Goal: Communication & Community: Participate in discussion

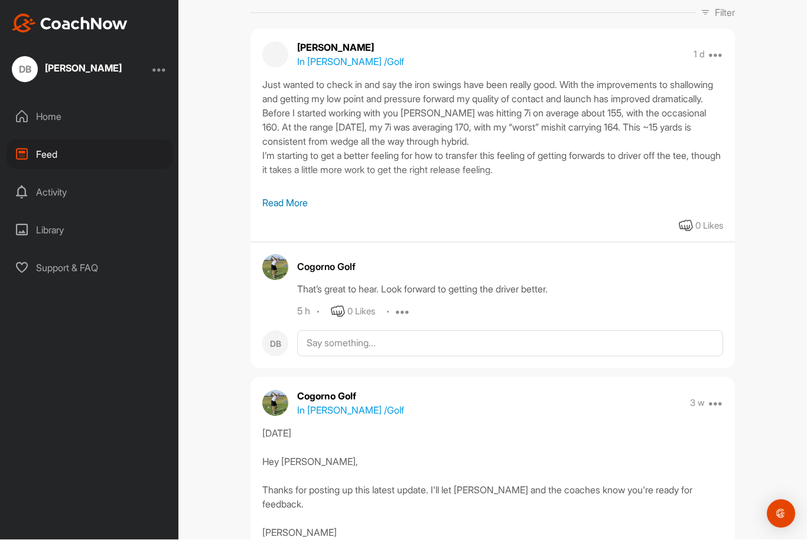
scroll to position [122, 0]
click at [282, 196] on p "Read More" at bounding box center [492, 203] width 461 height 14
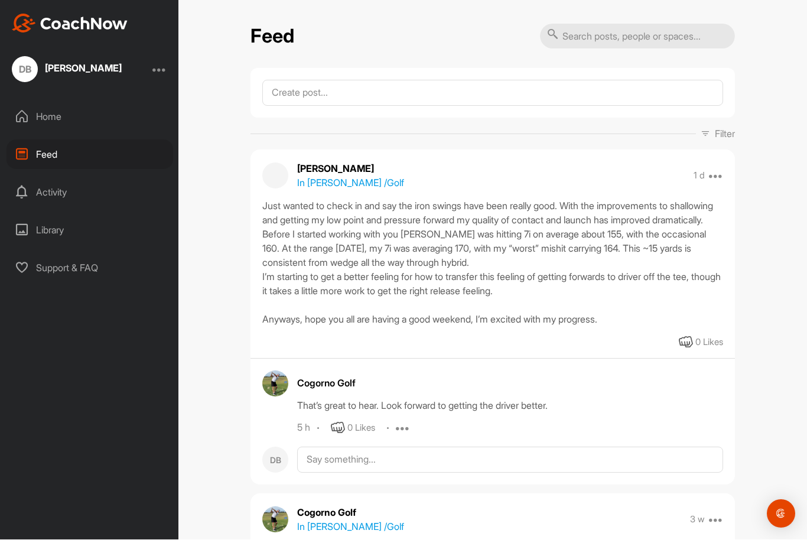
scroll to position [0, 0]
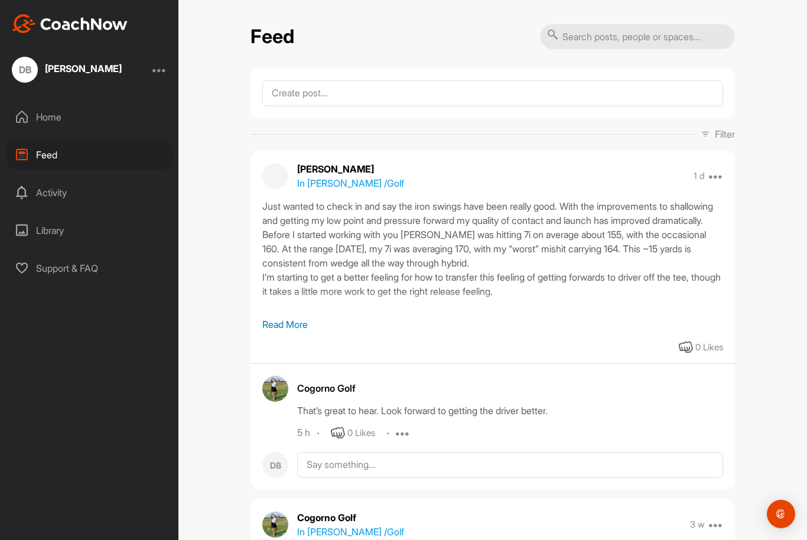
click at [31, 120] on div "Home" at bounding box center [90, 117] width 167 height 30
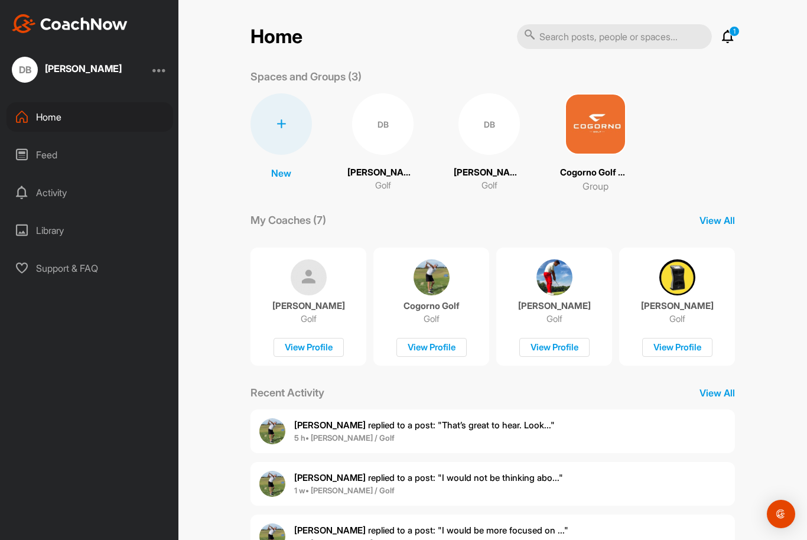
click at [726, 30] on icon at bounding box center [728, 37] width 14 height 14
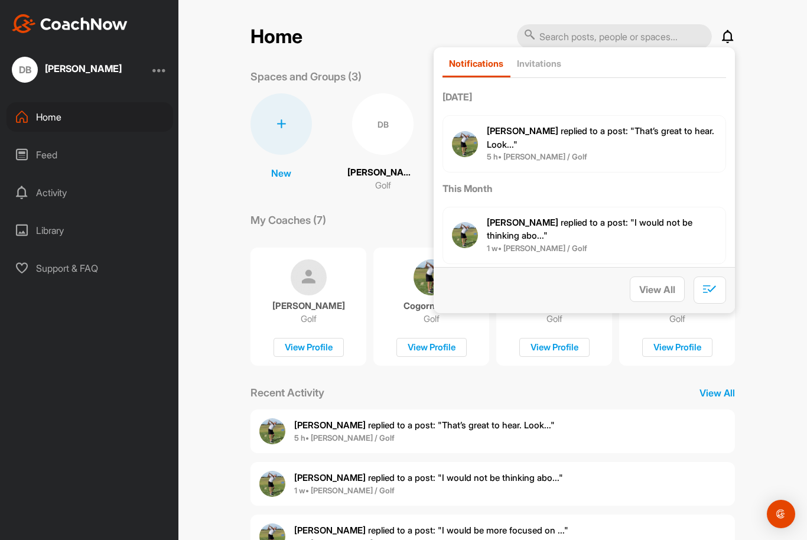
click at [674, 134] on span "[PERSON_NAME] replied to a post : "That’s great to hear. Look..."" at bounding box center [601, 137] width 228 height 25
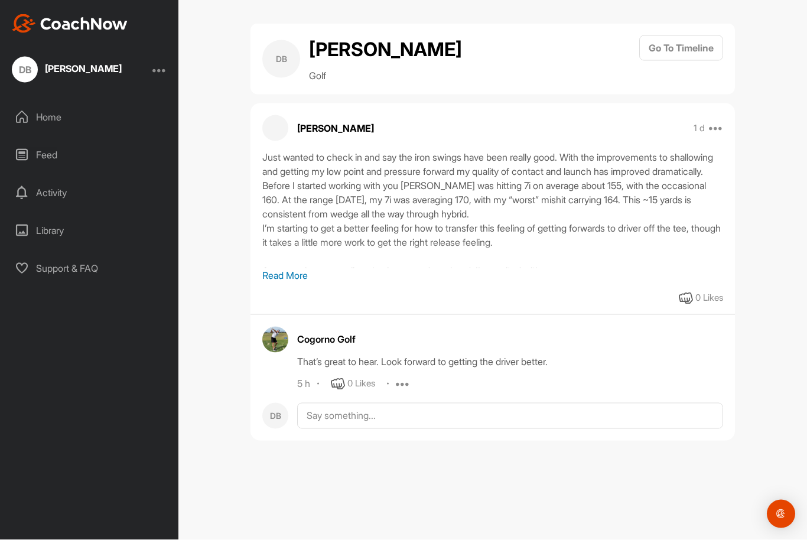
scroll to position [38, 0]
